Goal: Information Seeking & Learning: Understand process/instructions

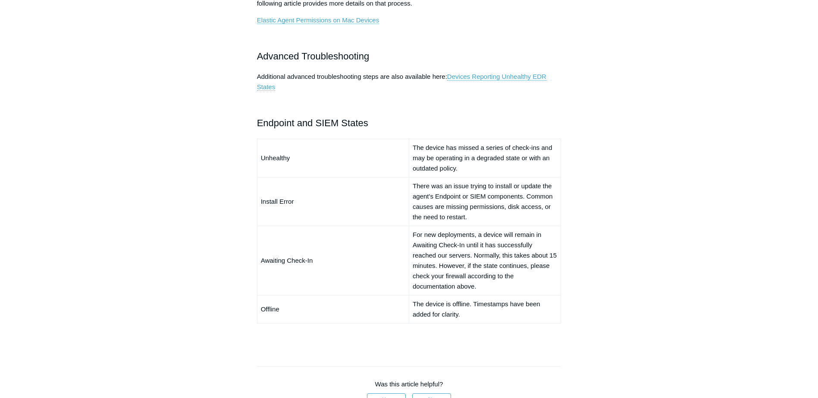
scroll to position [560, 0]
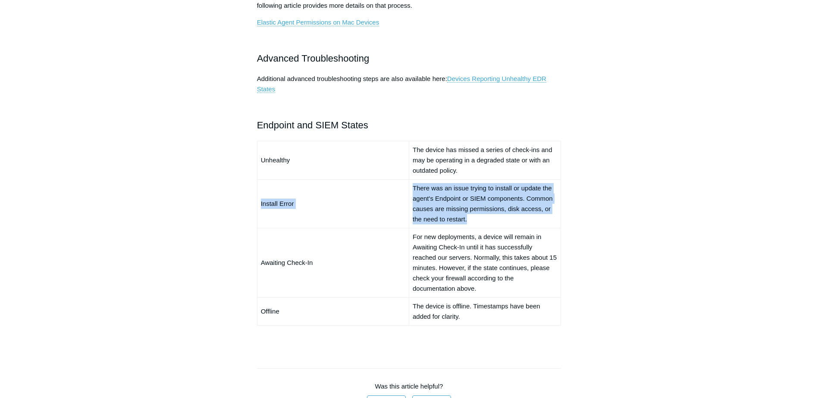
drag, startPoint x: 259, startPoint y: 204, endPoint x: 518, endPoint y: 222, distance: 259.2
click at [518, 222] on tr "Install Error There was an issue trying to install or update the agent's Endpoi…" at bounding box center [409, 203] width 304 height 49
click at [473, 223] on td "There was an issue trying to install or update the agent's Endpoint or SIEM com…" at bounding box center [485, 203] width 152 height 49
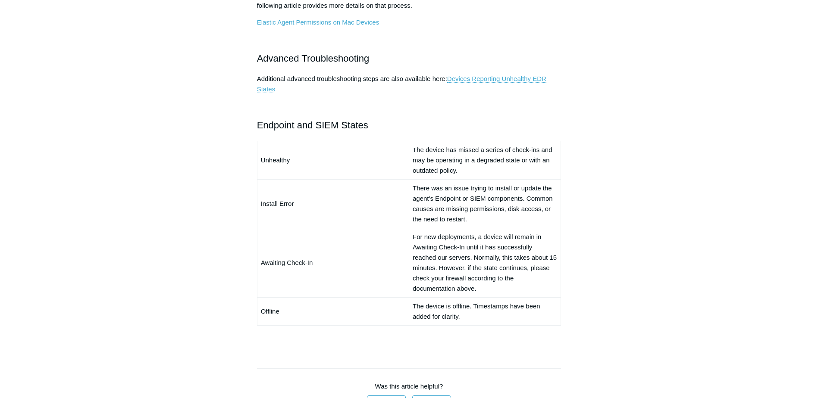
click at [470, 220] on td "There was an issue trying to install or update the agent's Endpoint or SIEM com…" at bounding box center [485, 203] width 152 height 49
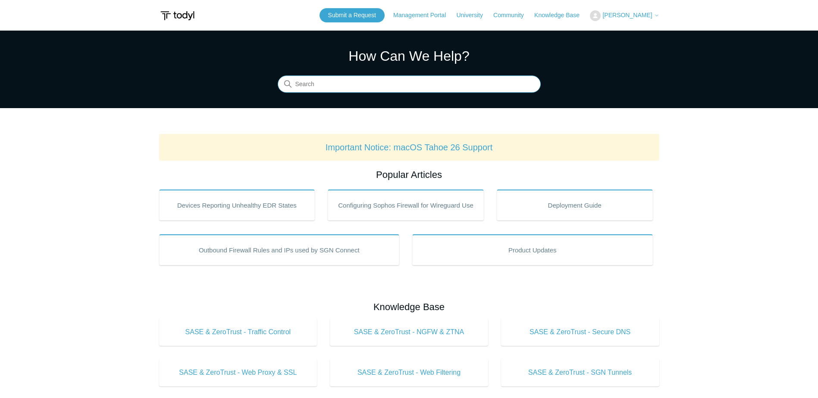
click at [396, 83] on input "Search" at bounding box center [409, 84] width 263 height 17
type input "uninstall"
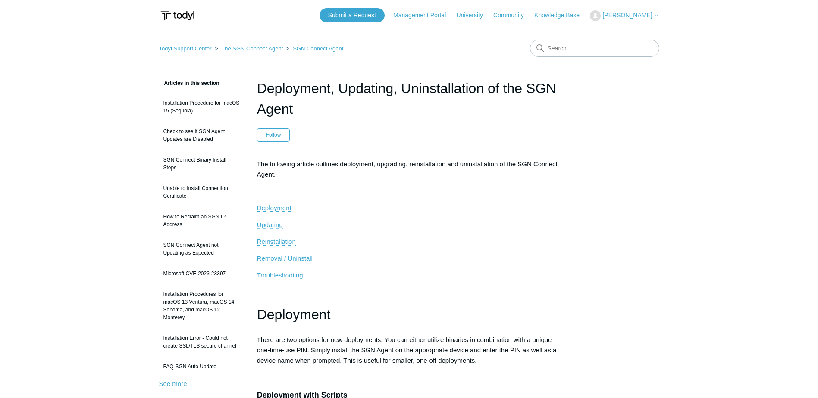
click at [269, 223] on span "Updating" at bounding box center [270, 224] width 26 height 7
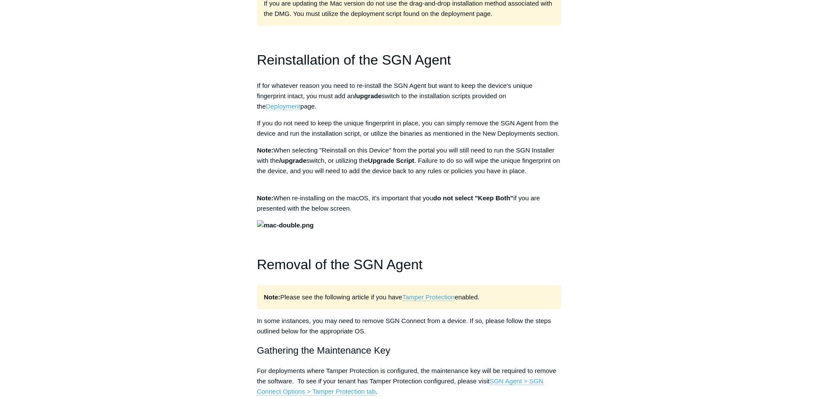
scroll to position [603, 0]
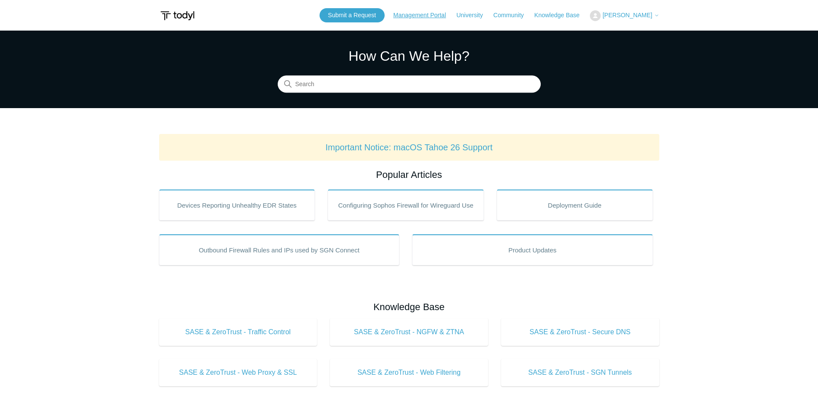
click at [440, 14] on link "Management Portal" at bounding box center [423, 15] width 61 height 9
click at [654, 16] on icon at bounding box center [656, 15] width 5 height 5
click at [630, 32] on link "My Support Requests" at bounding box center [632, 33] width 84 height 15
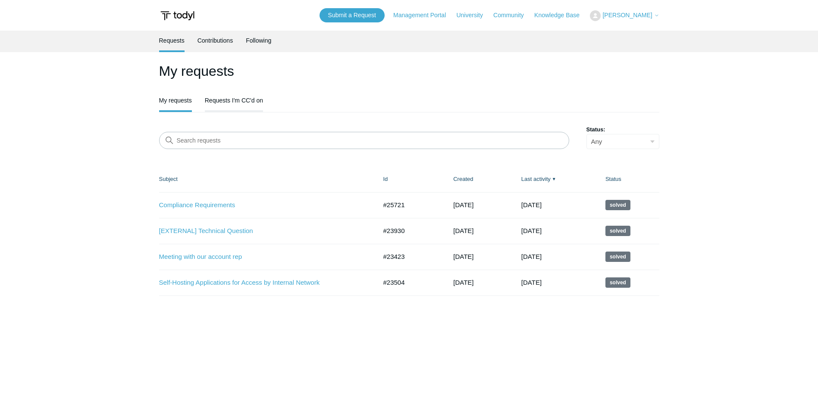
click at [249, 100] on link "Requests I'm CC'd on" at bounding box center [234, 99] width 58 height 18
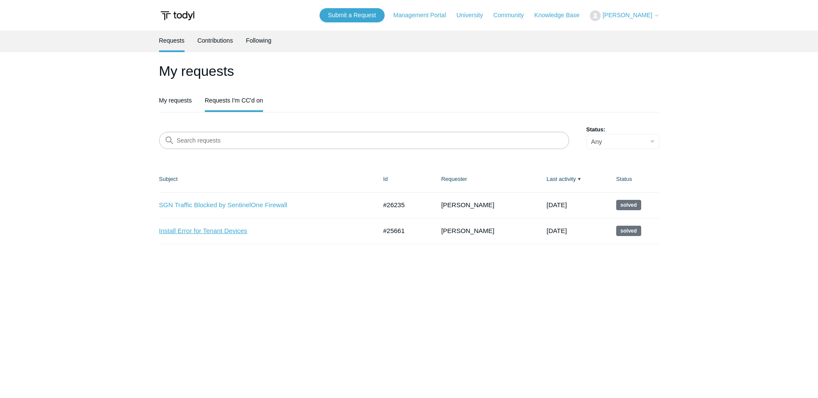
click at [195, 231] on link "Install Error for Tenant Devices" at bounding box center [261, 231] width 205 height 10
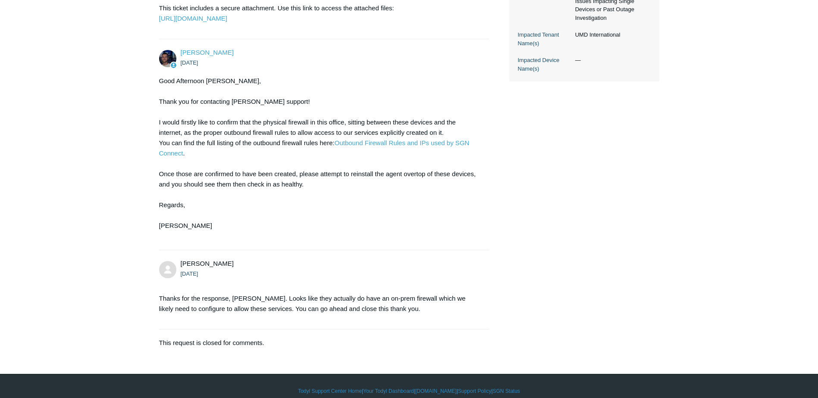
scroll to position [345, 0]
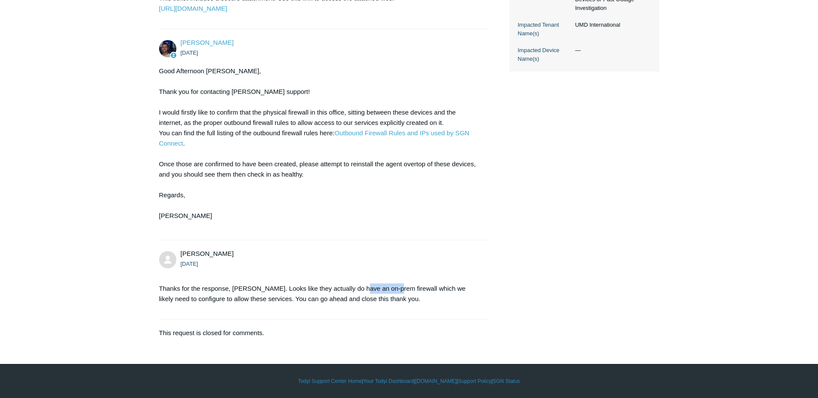
drag, startPoint x: 359, startPoint y: 297, endPoint x: 389, endPoint y: 296, distance: 29.7
click at [389, 296] on p "Thanks for the response, [PERSON_NAME]. Looks like they actually do have an on-…" at bounding box center [319, 294] width 321 height 21
drag, startPoint x: 389, startPoint y: 296, endPoint x: 412, endPoint y: 312, distance: 27.7
click at [412, 304] on p "Thanks for the response, [PERSON_NAME]. Looks like they actually do have an on-…" at bounding box center [319, 294] width 321 height 21
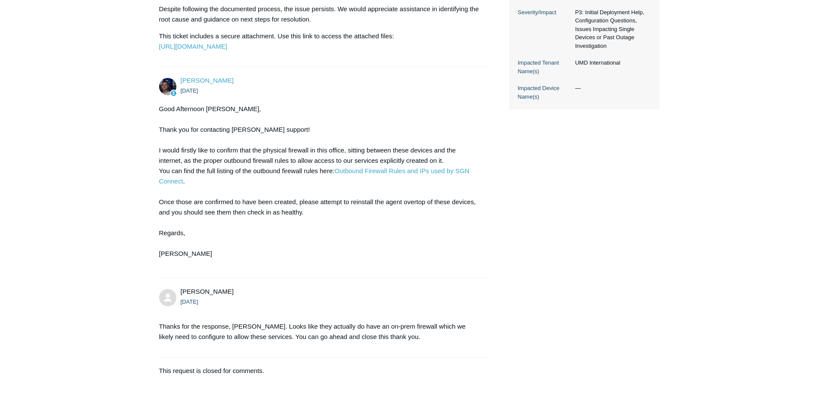
scroll to position [355, 0]
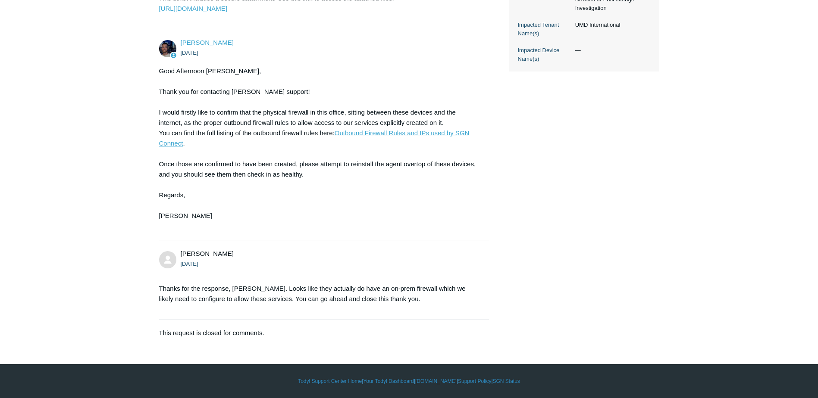
click at [348, 133] on link "Outbound Firewall Rules and IPs used by SGN Connect" at bounding box center [314, 138] width 310 height 18
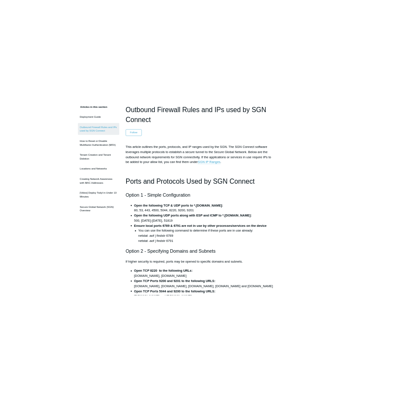
scroll to position [129, 0]
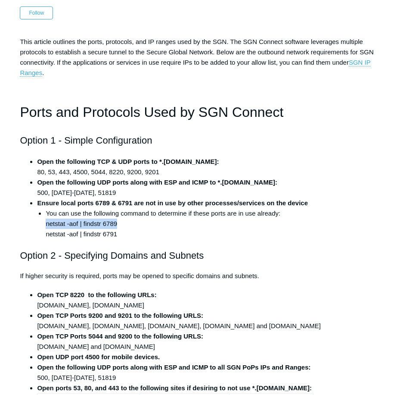
drag, startPoint x: 46, startPoint y: 221, endPoint x: 116, endPoint y: 222, distance: 70.3
click at [116, 222] on li "You can use the following command to determine if these ports are in use alread…" at bounding box center [213, 223] width 334 height 31
copy li "netstat -aof | findstr 6789"
drag, startPoint x: 159, startPoint y: 159, endPoint x: 194, endPoint y: 162, distance: 34.6
click at [194, 162] on strong "Open the following TCP & UDP ports to *.todyl.com:" at bounding box center [128, 161] width 182 height 7
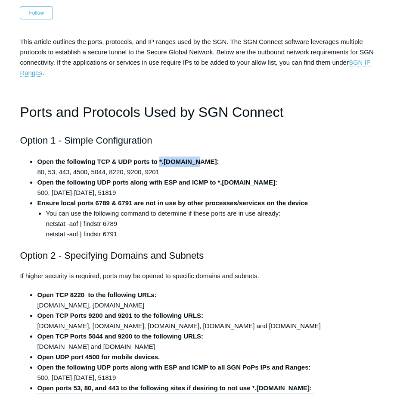
drag, startPoint x: 194, startPoint y: 162, endPoint x: 159, endPoint y: 161, distance: 34.9
click at [159, 161] on strong "Open the following TCP & UDP ports to *.todyl.com:" at bounding box center [128, 161] width 182 height 7
click at [352, 103] on h1 "Ports and Protocols Used by SGN Connect" at bounding box center [200, 112] width 360 height 22
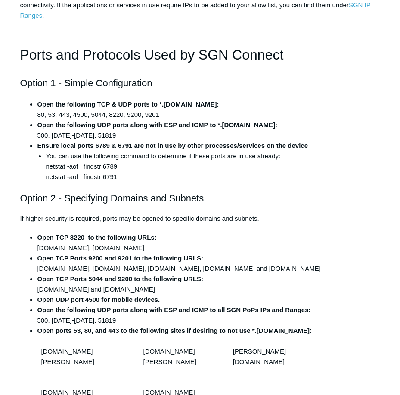
scroll to position [172, 0]
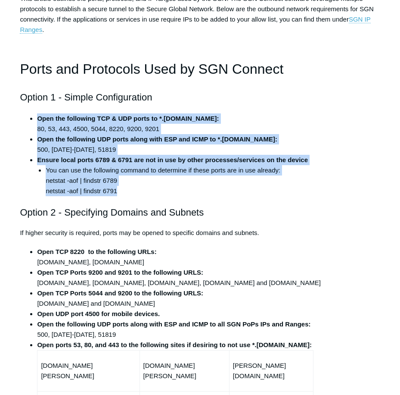
drag, startPoint x: 38, startPoint y: 116, endPoint x: 122, endPoint y: 189, distance: 111.2
click at [122, 189] on ul "Open the following TCP & UDP ports to *.todyl.com: 80, 53, 443, 4500, 5044, 822…" at bounding box center [204, 154] width 352 height 83
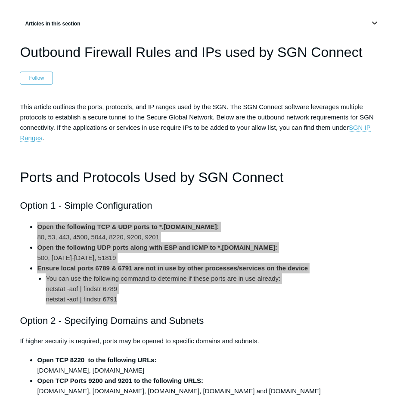
scroll to position [86, 0]
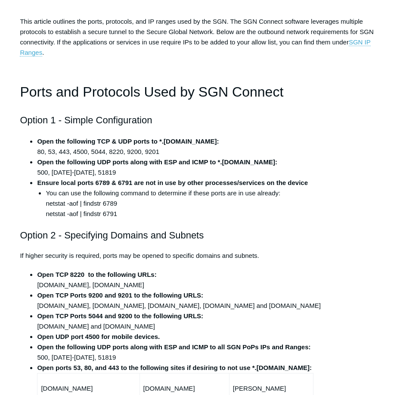
scroll to position [259, 0]
